Goal: Information Seeking & Learning: Check status

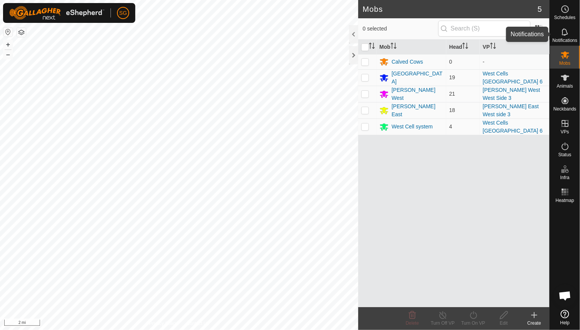
click at [566, 34] on icon at bounding box center [565, 31] width 9 height 9
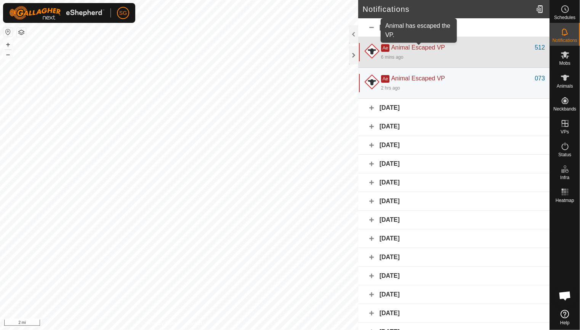
click at [428, 47] on span "Animal Escaped VP" at bounding box center [418, 47] width 54 height 6
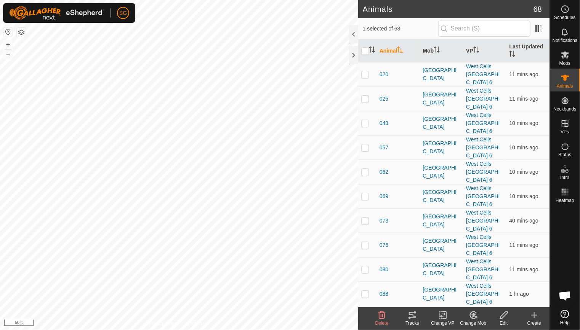
click at [409, 316] on icon at bounding box center [412, 315] width 9 height 9
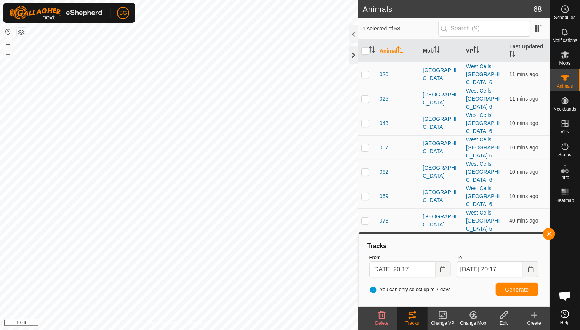
click at [356, 57] on div at bounding box center [353, 55] width 9 height 18
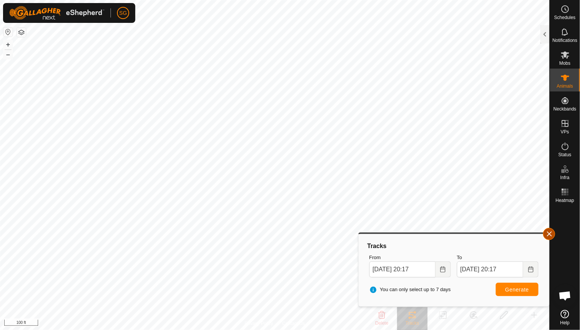
click at [550, 234] on button "button" at bounding box center [549, 234] width 12 height 12
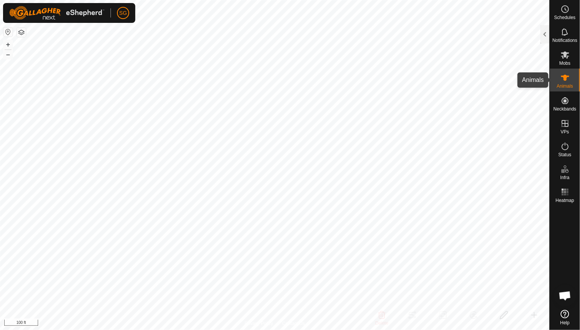
click at [565, 79] on icon at bounding box center [565, 78] width 8 height 6
click at [544, 36] on div at bounding box center [545, 34] width 9 height 18
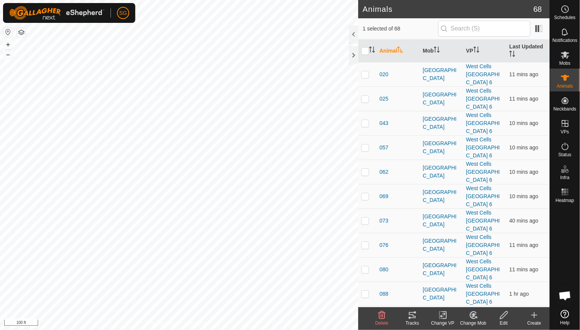
click at [413, 315] on icon at bounding box center [412, 315] width 7 height 6
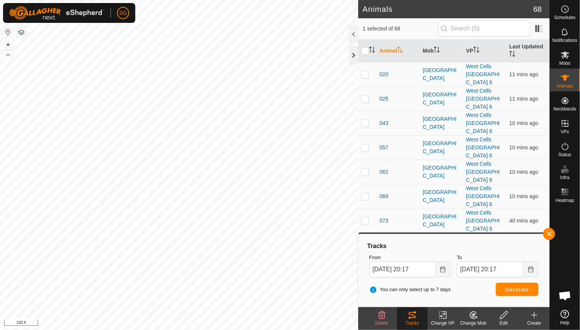
click at [355, 53] on div at bounding box center [353, 55] width 9 height 18
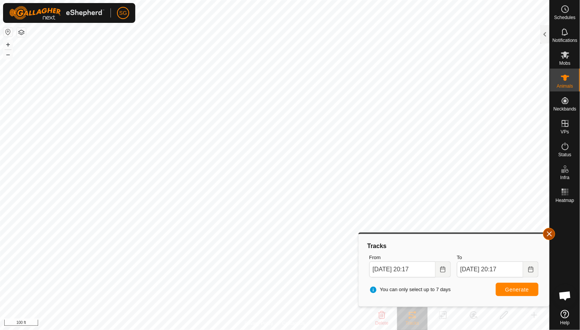
click at [550, 234] on button "button" at bounding box center [549, 234] width 12 height 12
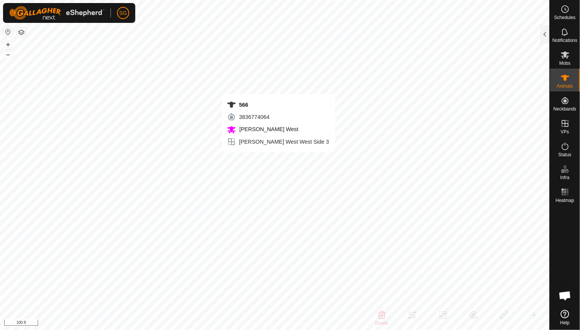
checkbox input "false"
checkbox input "true"
click at [541, 35] on div at bounding box center [545, 34] width 9 height 18
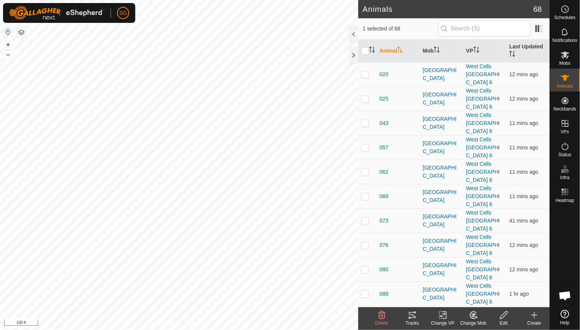
click at [413, 315] on icon at bounding box center [412, 315] width 7 height 6
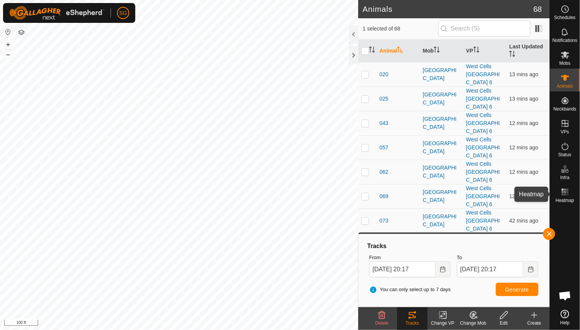
click at [566, 195] on rect at bounding box center [565, 195] width 2 height 2
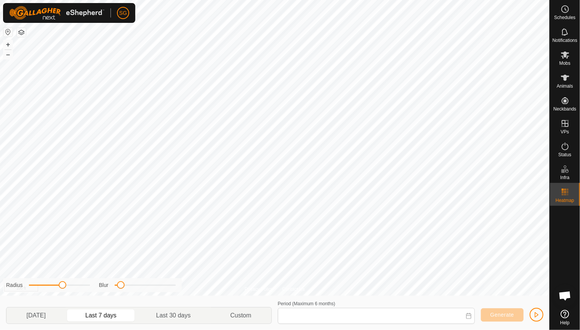
type input "[DATE] - [DATE]"
